Goal: Entertainment & Leisure: Consume media (video, audio)

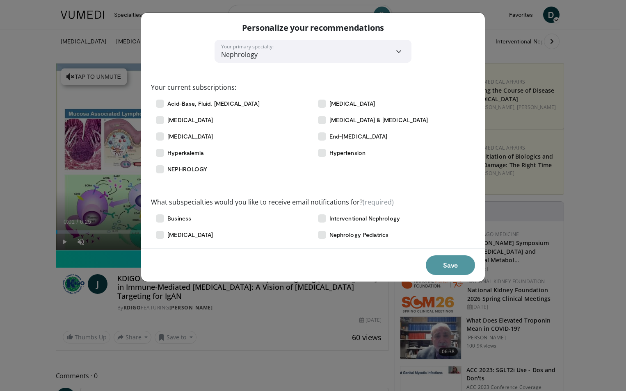
click at [441, 267] on button "Save" at bounding box center [450, 265] width 49 height 20
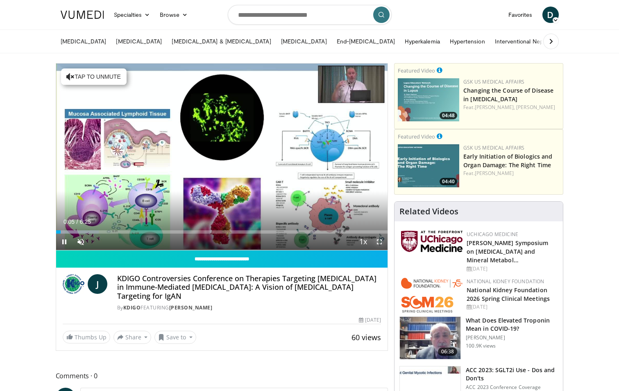
click at [381, 245] on span "Video Player" at bounding box center [379, 242] width 16 height 16
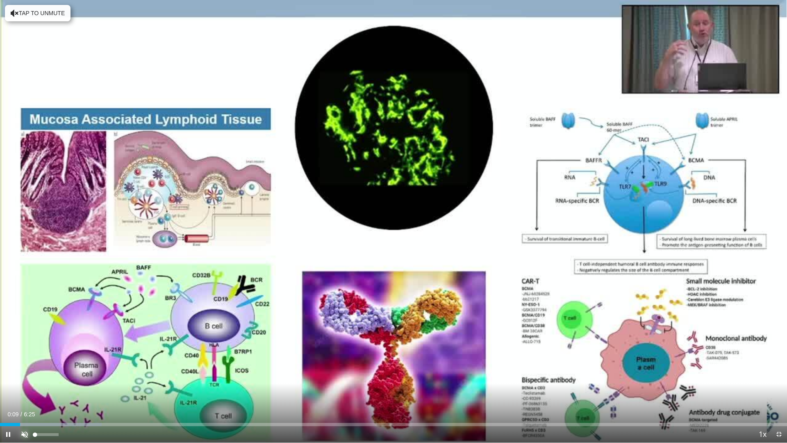
click at [22, 391] on span "Video Player" at bounding box center [24, 434] width 16 height 16
click at [619, 391] on span "Video Player" at bounding box center [779, 434] width 16 height 16
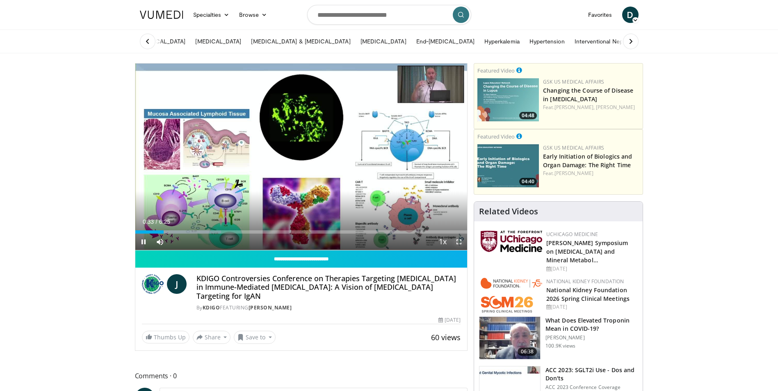
click at [459, 242] on span "Video Player" at bounding box center [459, 242] width 16 height 16
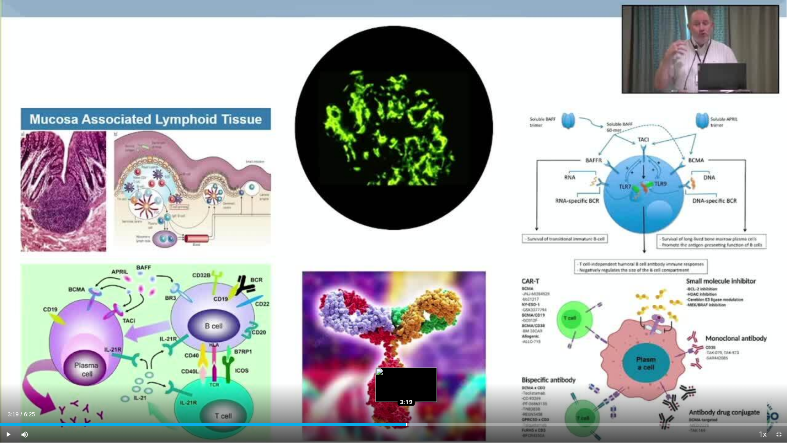
click at [406, 391] on div "Loaded : 54.33% 2:24 3:19" at bounding box center [393, 424] width 787 height 3
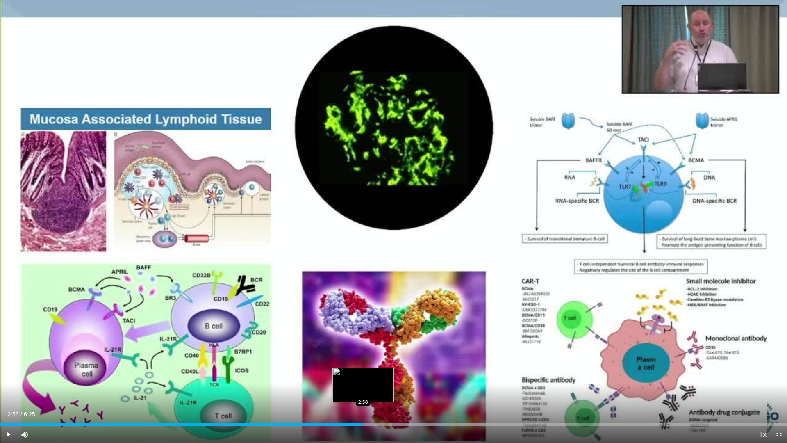
click at [363, 391] on div "2:58" at bounding box center [181, 424] width 363 height 3
click at [341, 391] on div "2:59" at bounding box center [183, 424] width 366 height 3
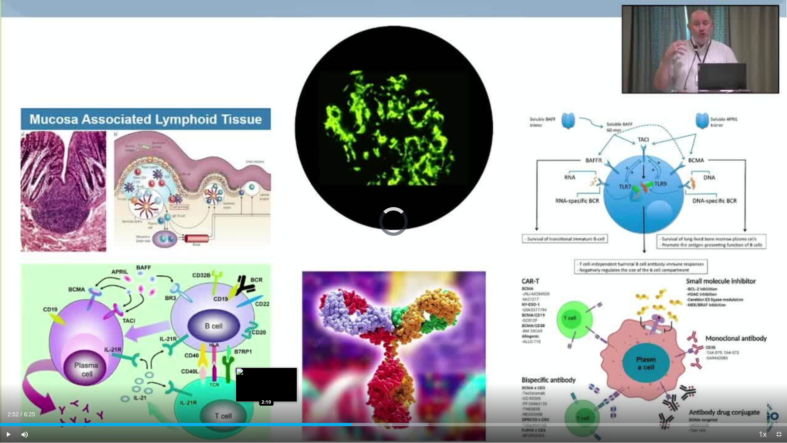
click at [266, 391] on div "Loaded : 54.43% 2:52 2:10" at bounding box center [393, 424] width 787 height 3
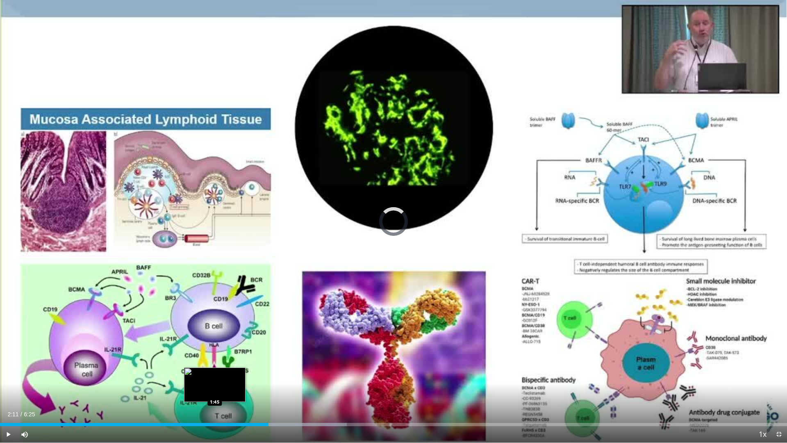
click at [215, 391] on div "2:11" at bounding box center [134, 424] width 269 height 3
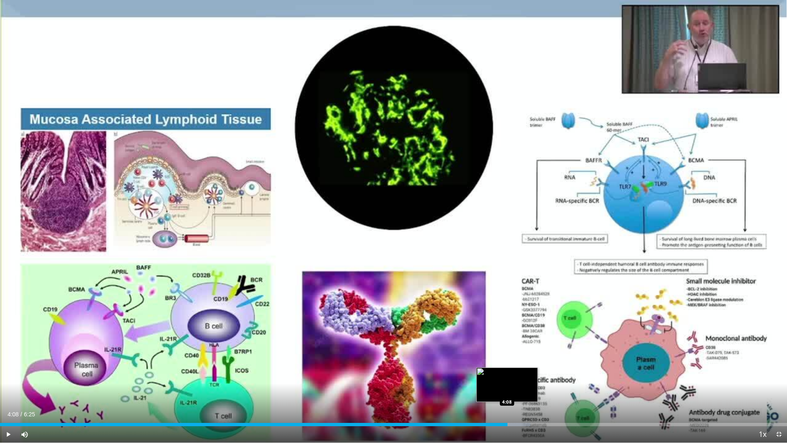
click at [507, 391] on div "Loaded : 67.39% 3:20 4:08" at bounding box center [393, 424] width 787 height 3
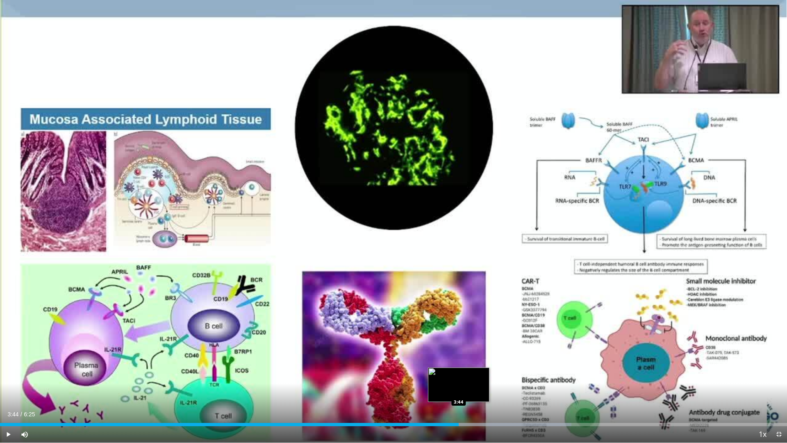
click at [459, 391] on div "Loaded : 72.58% 3:44 3:44" at bounding box center [393, 424] width 787 height 3
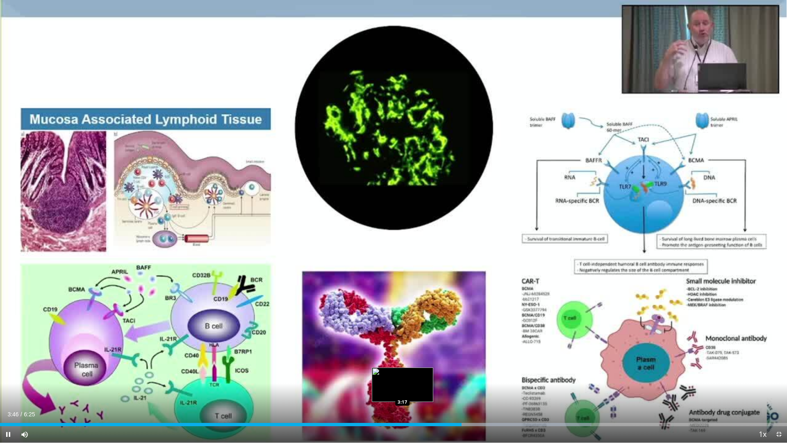
click at [402, 391] on div "10 seconds Tap to unmute" at bounding box center [393, 221] width 787 height 442
click at [376, 391] on div "Loaded : 75.17% 3:46 3:04" at bounding box center [393, 422] width 787 height 8
click at [9, 391] on span "Video Player" at bounding box center [8, 434] width 16 height 16
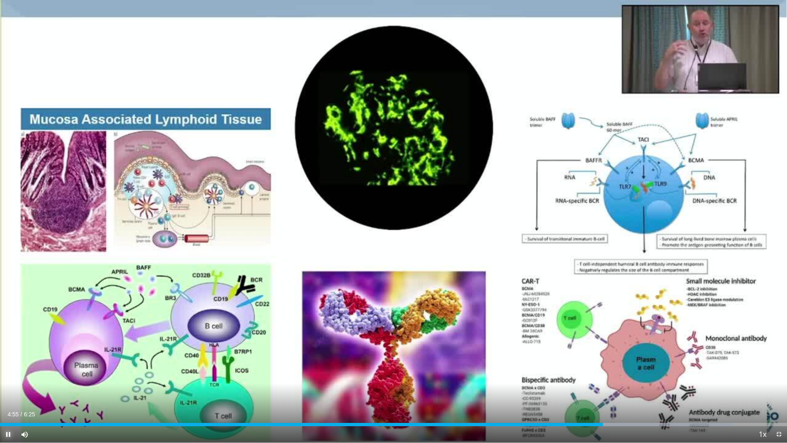
click at [8, 391] on span "Video Player" at bounding box center [8, 434] width 16 height 16
click at [590, 391] on div "Loaded : 93.15% 4:55 4:49" at bounding box center [393, 424] width 787 height 3
click at [11, 391] on span "Video Player" at bounding box center [8, 434] width 16 height 16
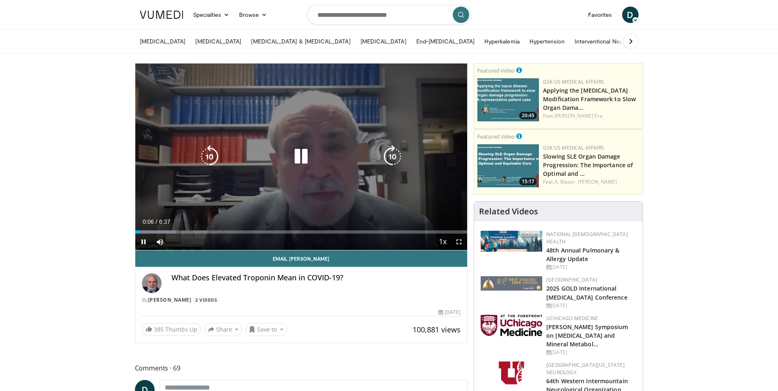
click at [302, 155] on icon "Video Player" at bounding box center [300, 156] width 23 height 23
